Goal: Task Accomplishment & Management: Use online tool/utility

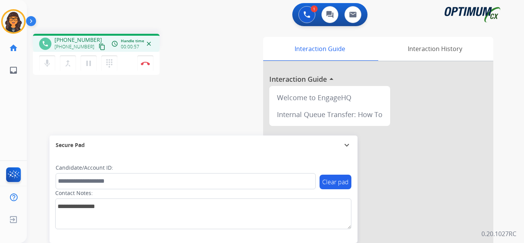
click at [99, 46] on mat-icon "content_copy" at bounding box center [102, 46] width 7 height 7
click at [147, 64] on img at bounding box center [145, 63] width 9 height 4
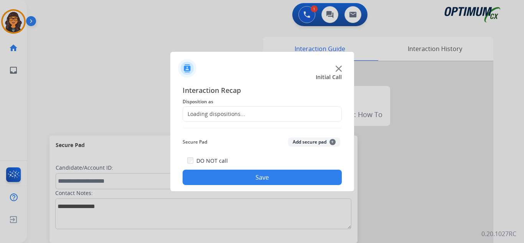
click at [226, 110] on div "Loading dispositions..." at bounding box center [214, 114] width 62 height 8
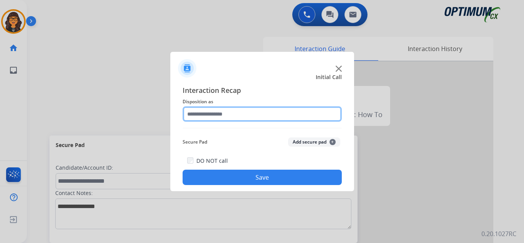
click at [226, 110] on input "text" at bounding box center [262, 113] width 159 height 15
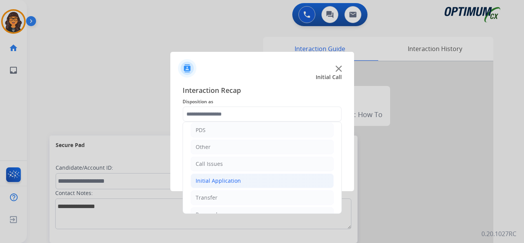
click at [228, 175] on li "Initial Application" at bounding box center [262, 180] width 143 height 15
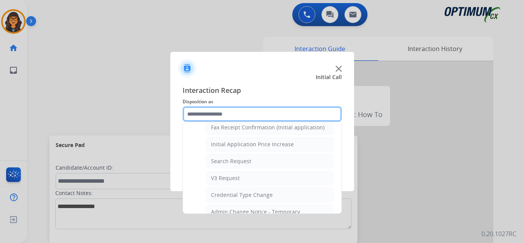
scroll to position [268, 0]
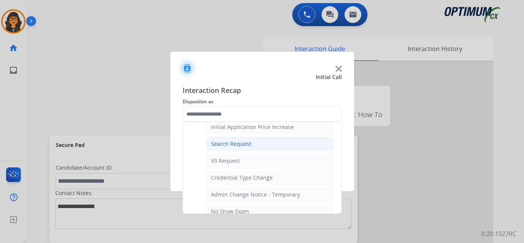
click at [230, 145] on div "Search Request" at bounding box center [231, 144] width 40 height 8
type input "**********"
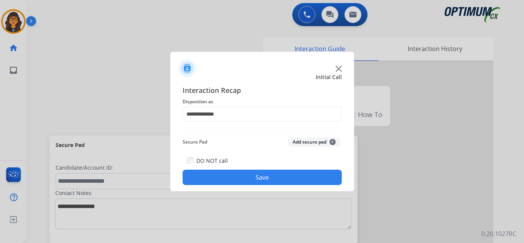
drag, startPoint x: 252, startPoint y: 179, endPoint x: 239, endPoint y: 167, distance: 18.2
click at [252, 179] on button "Save" at bounding box center [262, 177] width 159 height 15
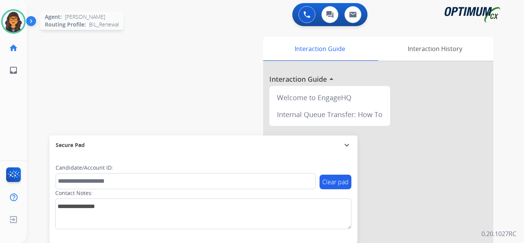
click at [13, 25] on img at bounding box center [13, 21] width 21 height 21
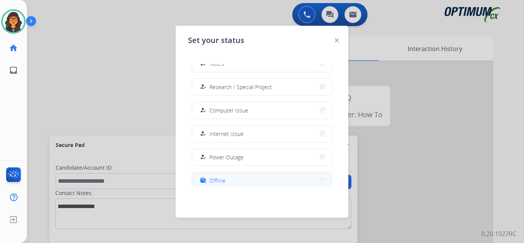
scroll to position [191, 0]
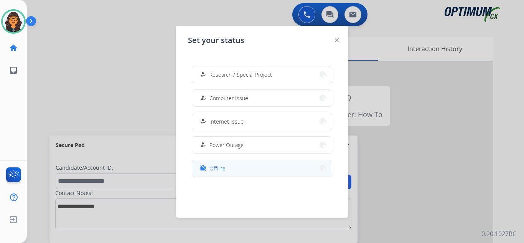
click at [214, 173] on button "work_off Offline" at bounding box center [262, 168] width 140 height 16
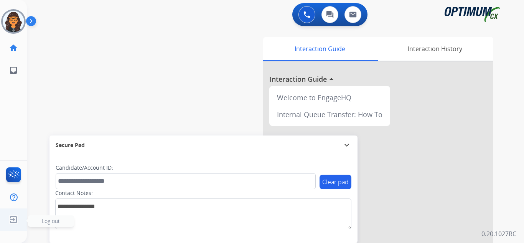
click at [13, 215] on img at bounding box center [14, 219] width 14 height 15
